Goal: Task Accomplishment & Management: Complete application form

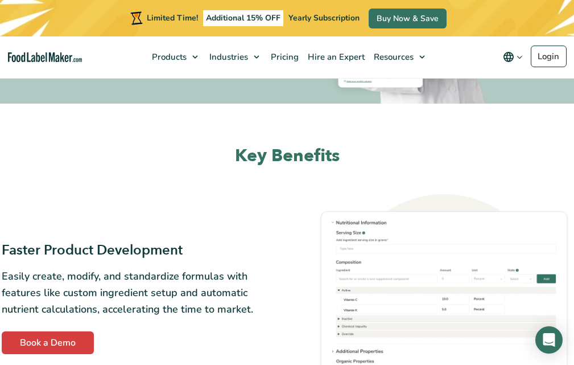
scroll to position [399, 0]
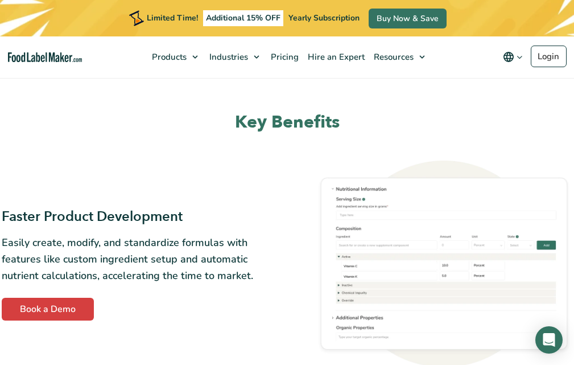
click at [34, 57] on img "Food Label Maker homepage" at bounding box center [45, 57] width 74 height 10
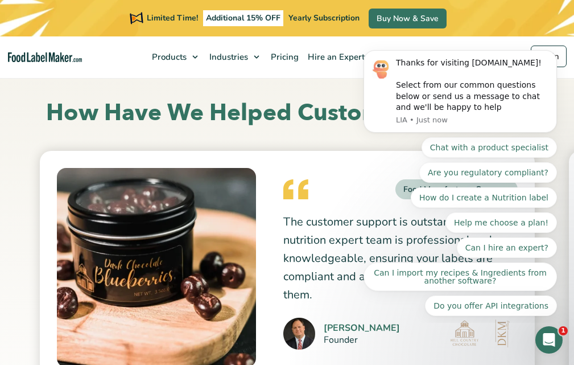
scroll to position [3084, 0]
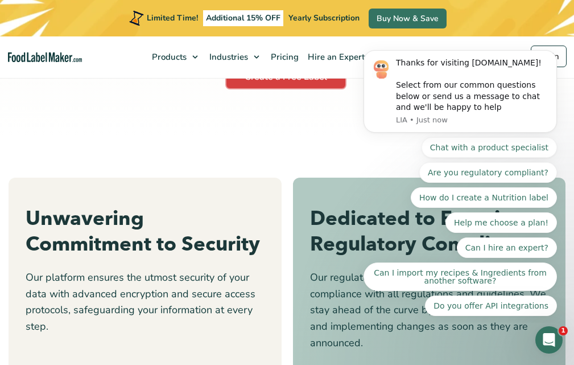
click at [281, 82] on link "Create a Free Label" at bounding box center [285, 77] width 119 height 23
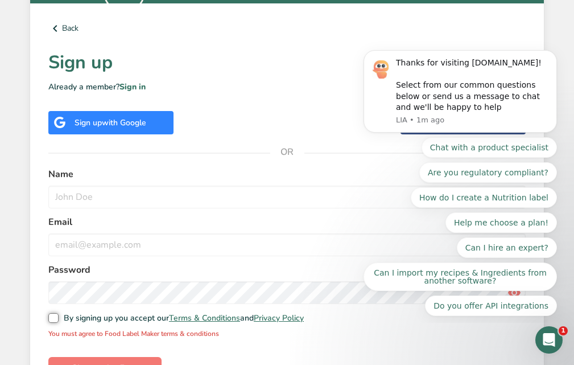
scroll to position [331, 0]
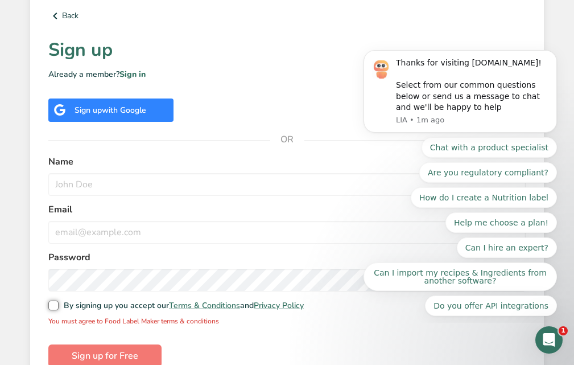
click at [48, 302] on input "By signing up you accept our Terms & Conditions and Privacy Policy" at bounding box center [51, 305] width 7 height 7
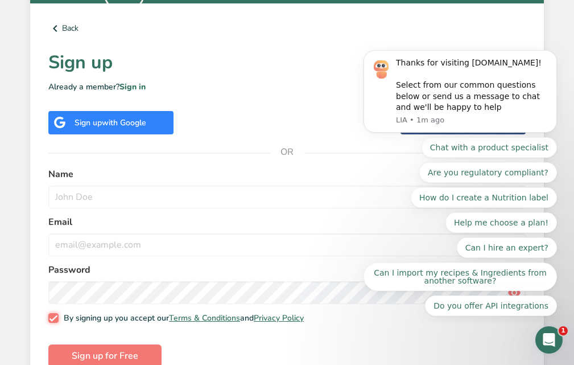
click at [48, 314] on input "By signing up you accept our Terms & Conditions and Privacy Policy" at bounding box center [51, 317] width 7 height 7
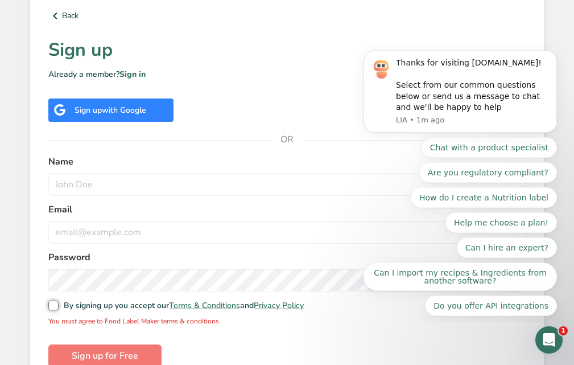
click at [48, 302] on input "By signing up you accept our Terms & Conditions and Privacy Policy" at bounding box center [51, 305] width 7 height 7
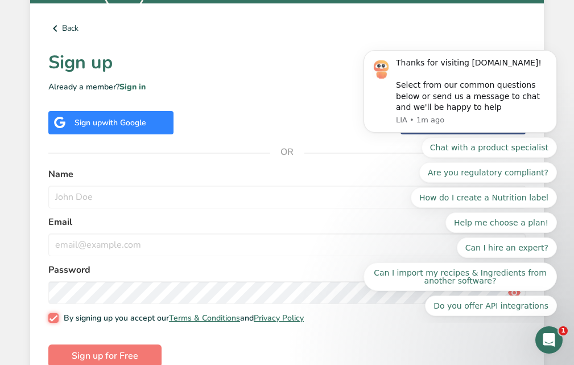
click at [48, 314] on input "By signing up you accept our Terms & Conditions and Privacy Policy" at bounding box center [51, 317] width 7 height 7
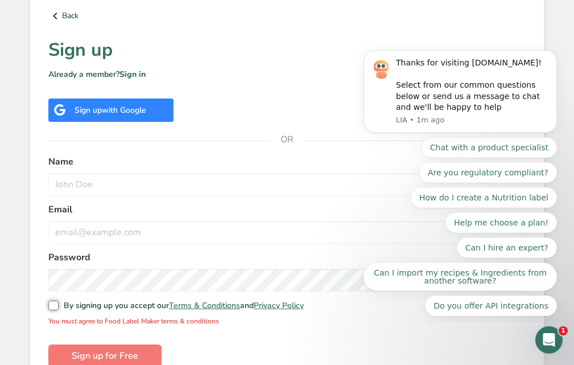
click at [48, 302] on input "By signing up you accept our Terms & Conditions and Privacy Policy" at bounding box center [51, 305] width 7 height 7
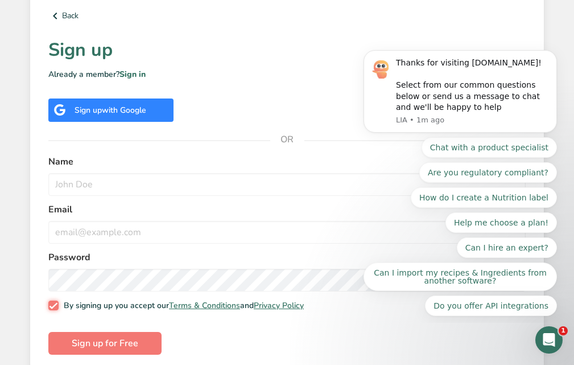
scroll to position [319, 0]
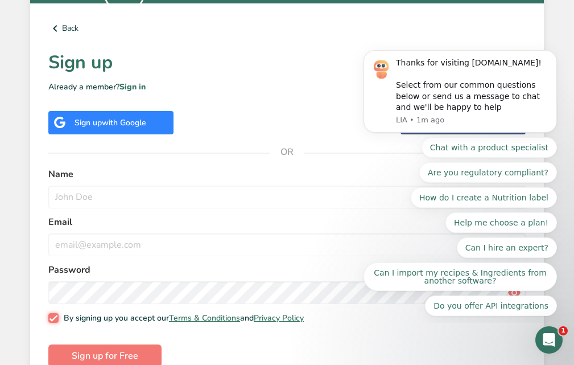
click at [48, 314] on input "By signing up you accept our Terms & Conditions and Privacy Policy" at bounding box center [51, 317] width 7 height 7
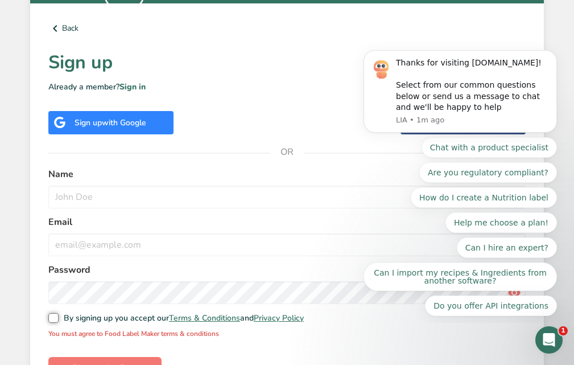
scroll to position [331, 0]
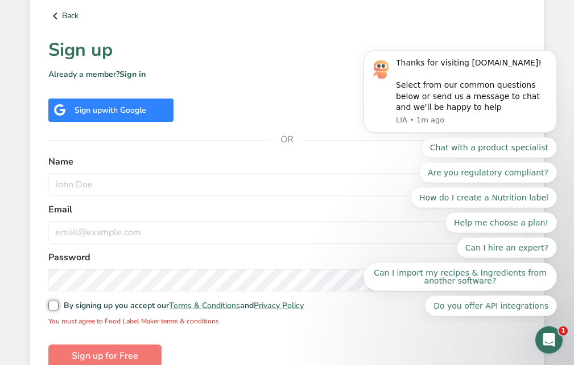
click at [48, 302] on input "By signing up you accept our Terms & Conditions and Privacy Policy" at bounding box center [51, 305] width 7 height 7
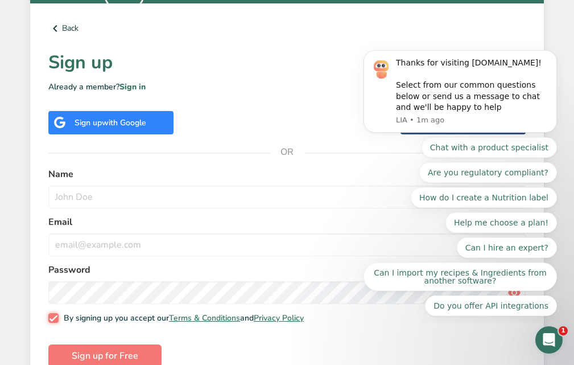
click at [48, 314] on input "By signing up you accept our Terms & Conditions and Privacy Policy" at bounding box center [51, 317] width 7 height 7
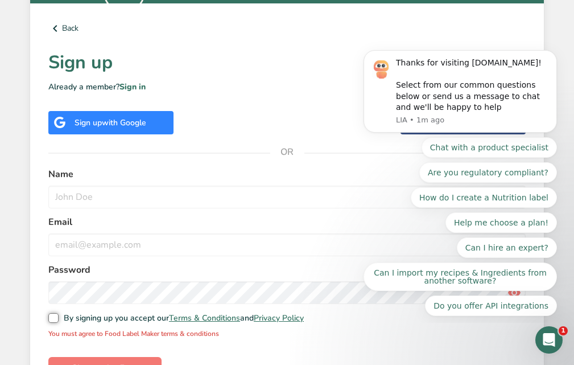
scroll to position [331, 0]
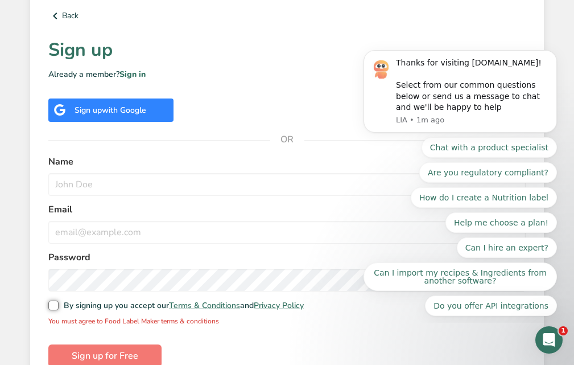
click at [48, 302] on input "By signing up you accept our Terms & Conditions and Privacy Policy" at bounding box center [51, 305] width 7 height 7
checkbox input "true"
